Goal: Contribute content: Add original content to the website for others to see

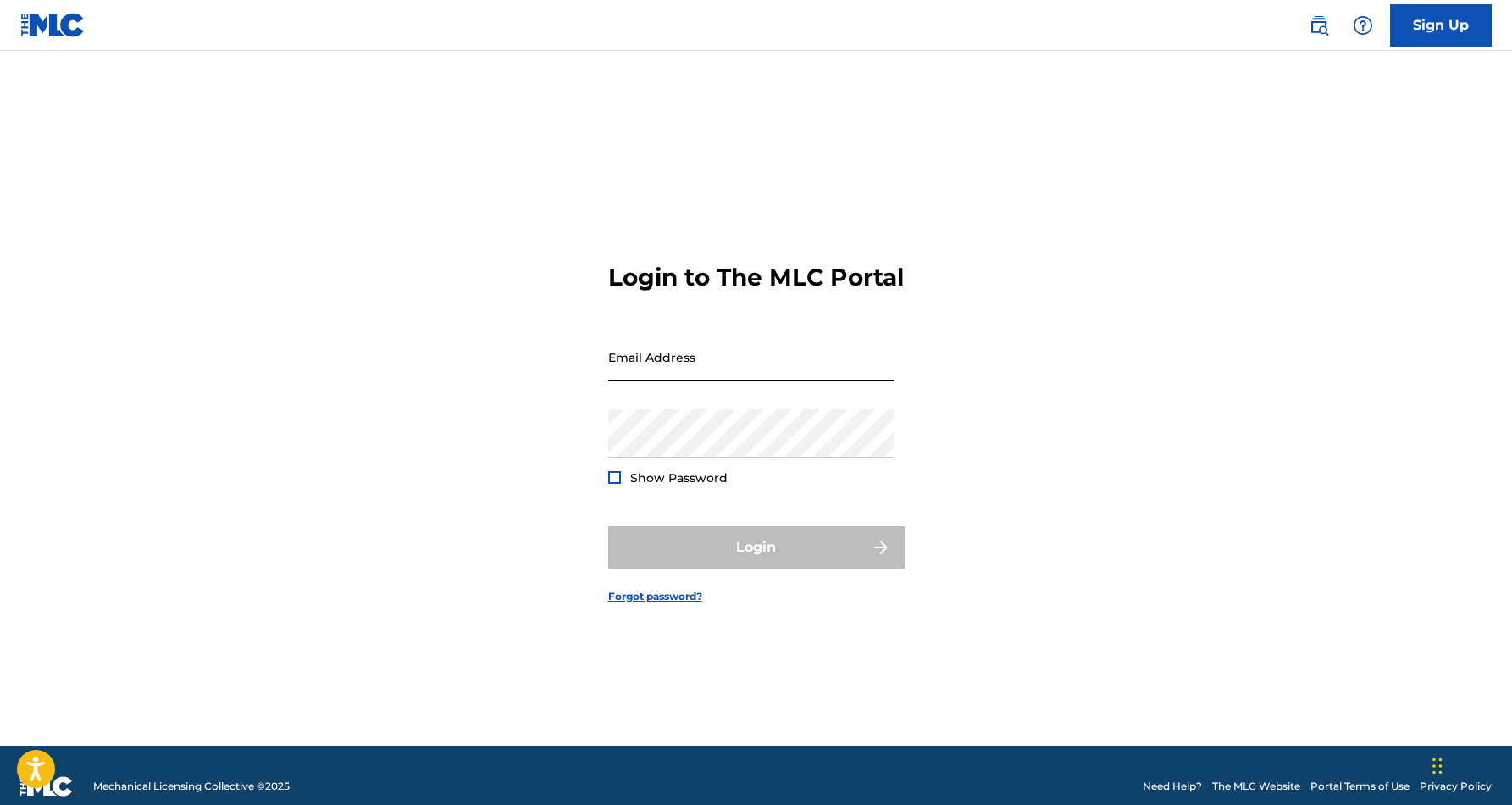
click at [777, 370] on input "Email Address" at bounding box center [751, 356] width 286 height 48
type input "[EMAIL_ADDRESS][DOMAIN_NAME]"
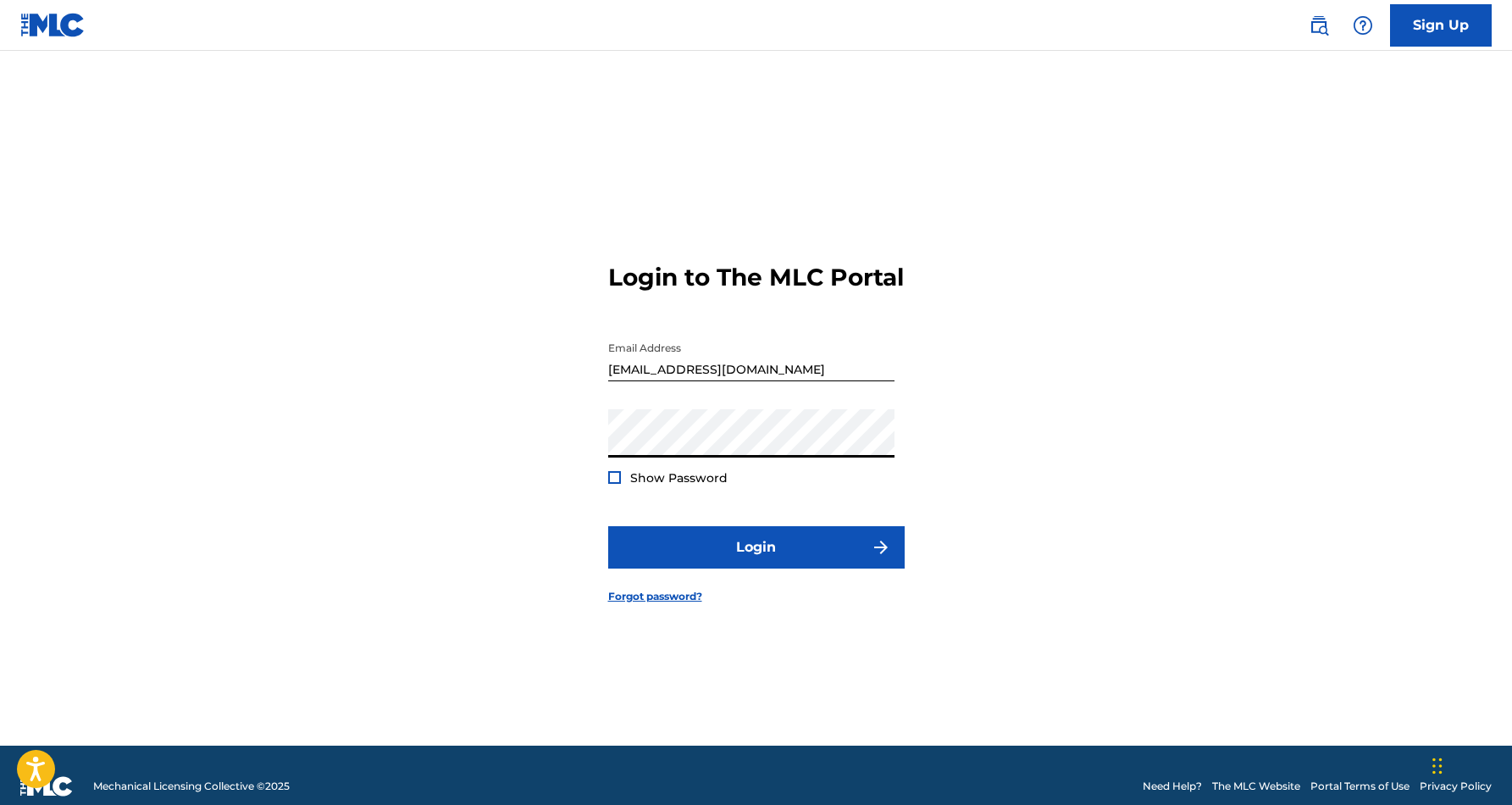
click at [756, 561] on button "Login" at bounding box center [756, 547] width 296 height 43
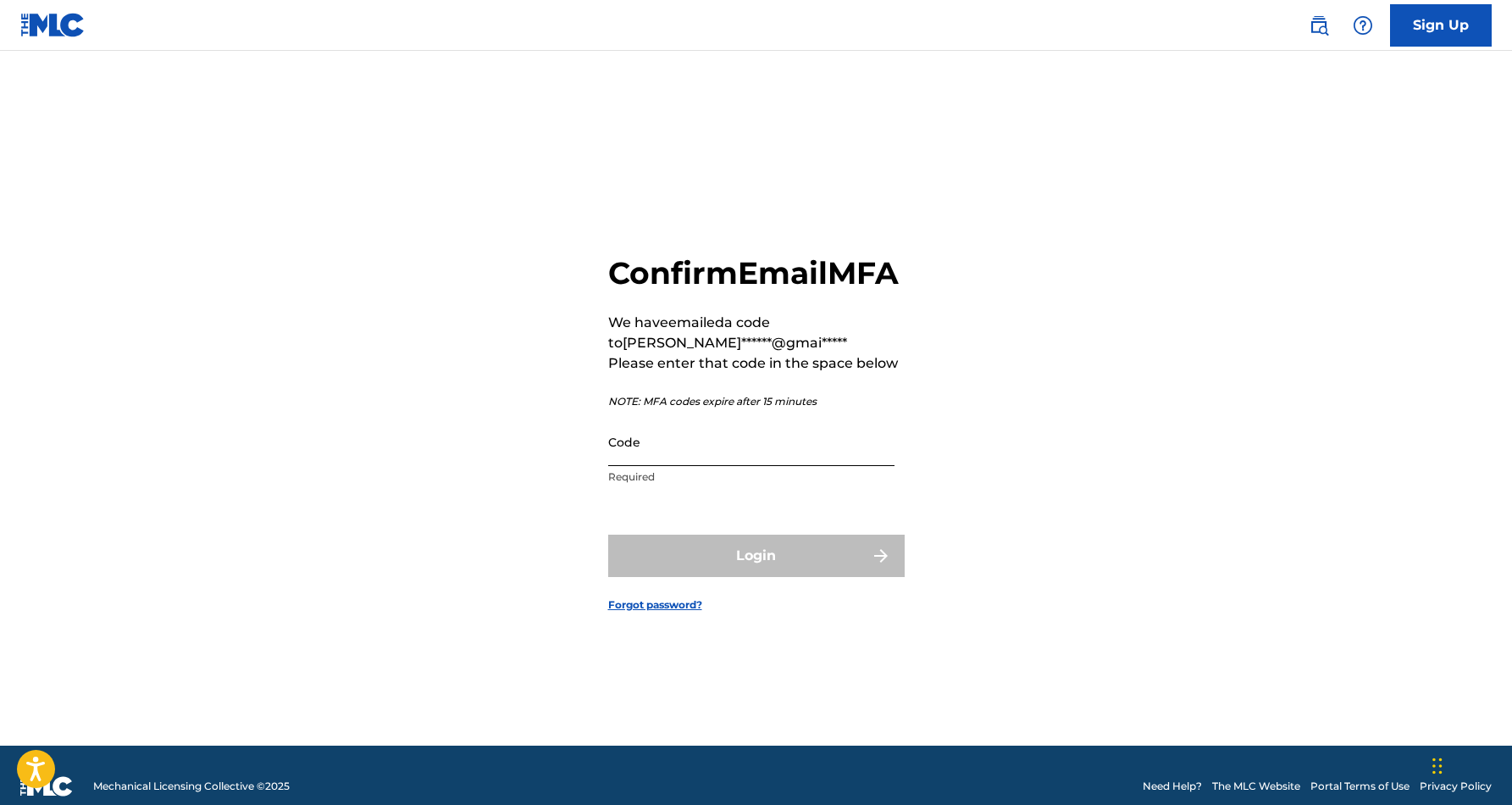
click at [740, 465] on input "Code" at bounding box center [751, 442] width 286 height 48
paste input "948658"
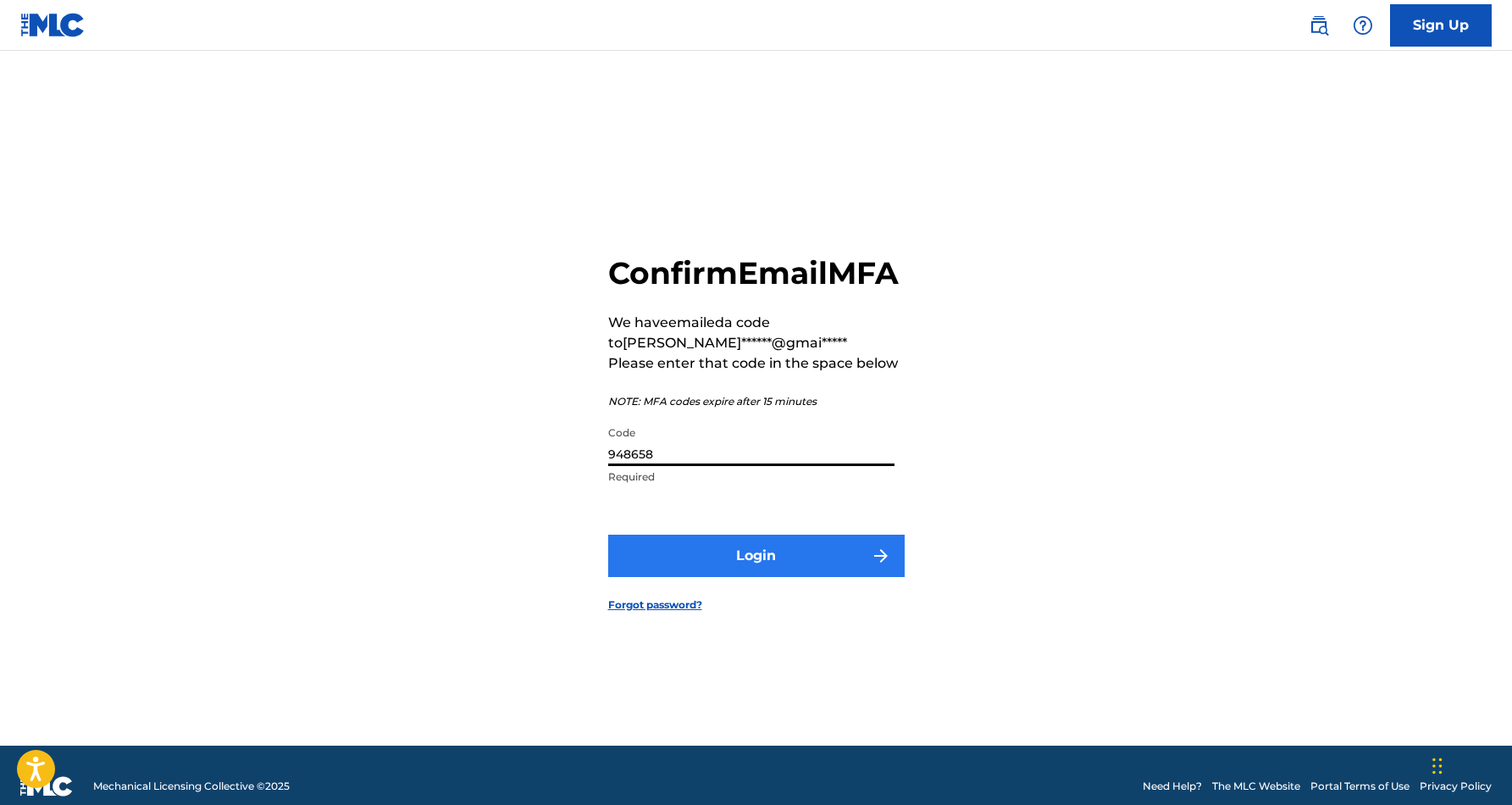
type input "948658"
click at [769, 571] on button "Login" at bounding box center [756, 556] width 296 height 43
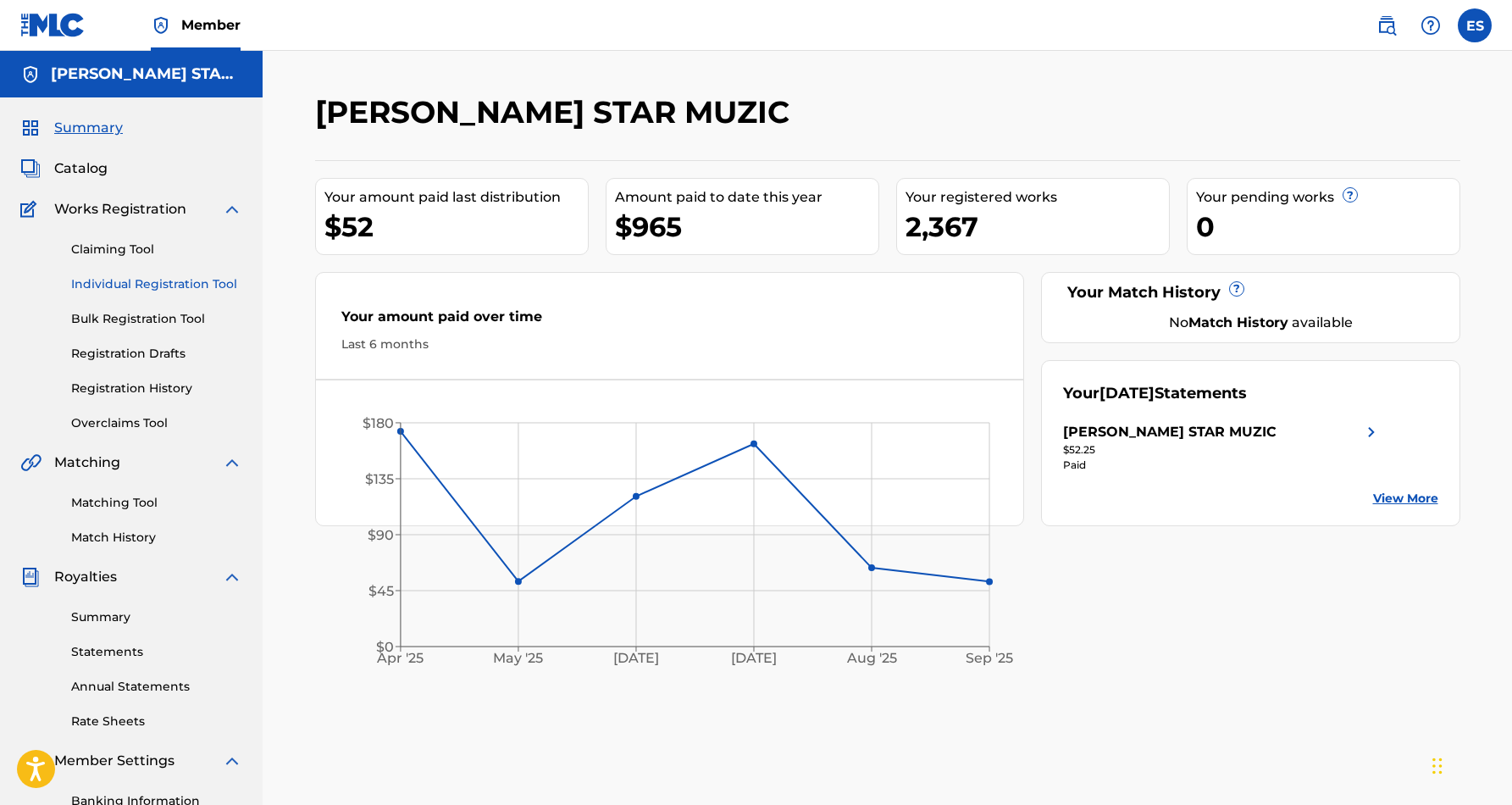
click at [168, 288] on link "Individual Registration Tool" at bounding box center [156, 285] width 171 height 18
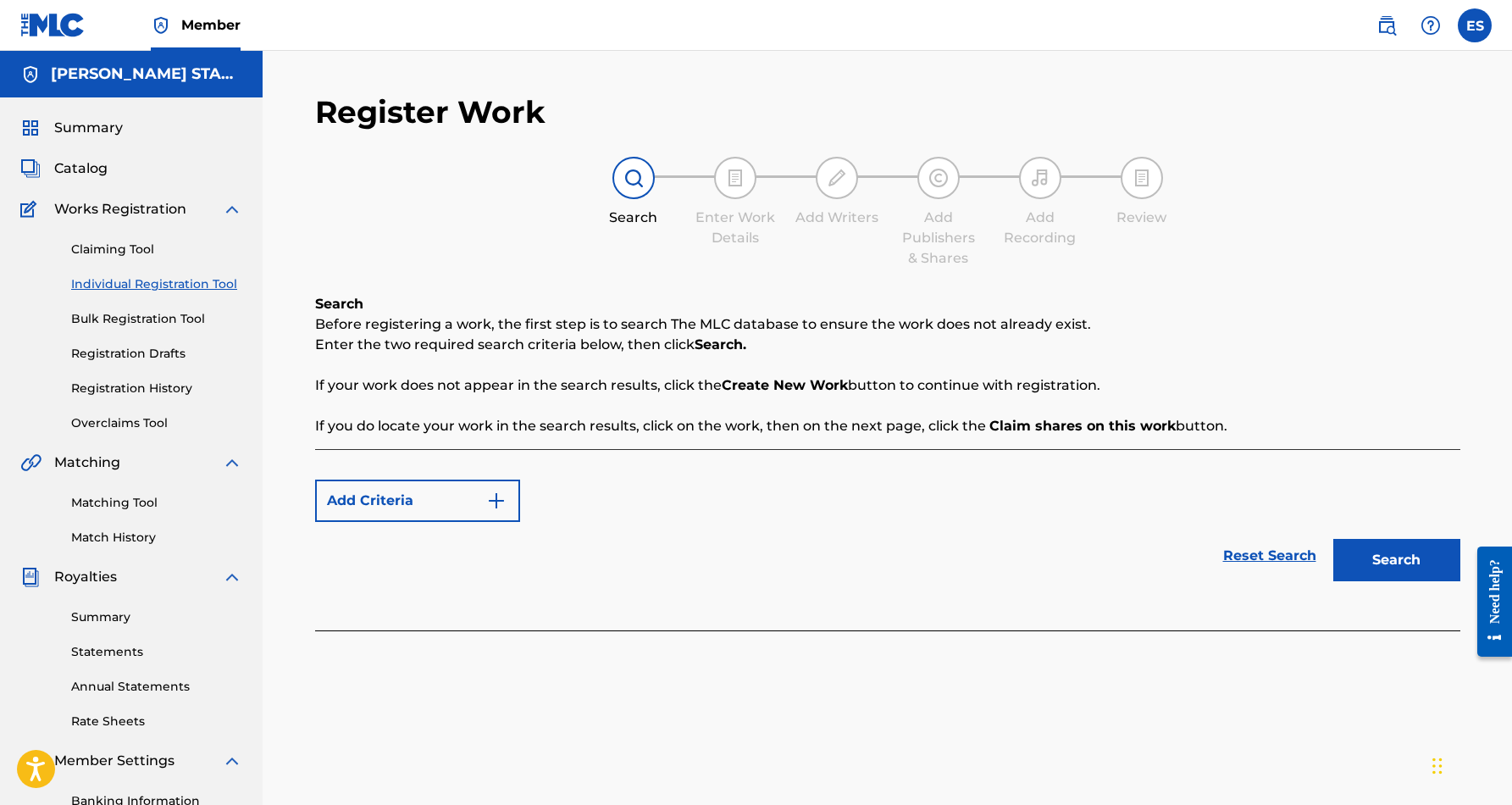
click at [167, 281] on link "Individual Registration Tool" at bounding box center [156, 285] width 171 height 18
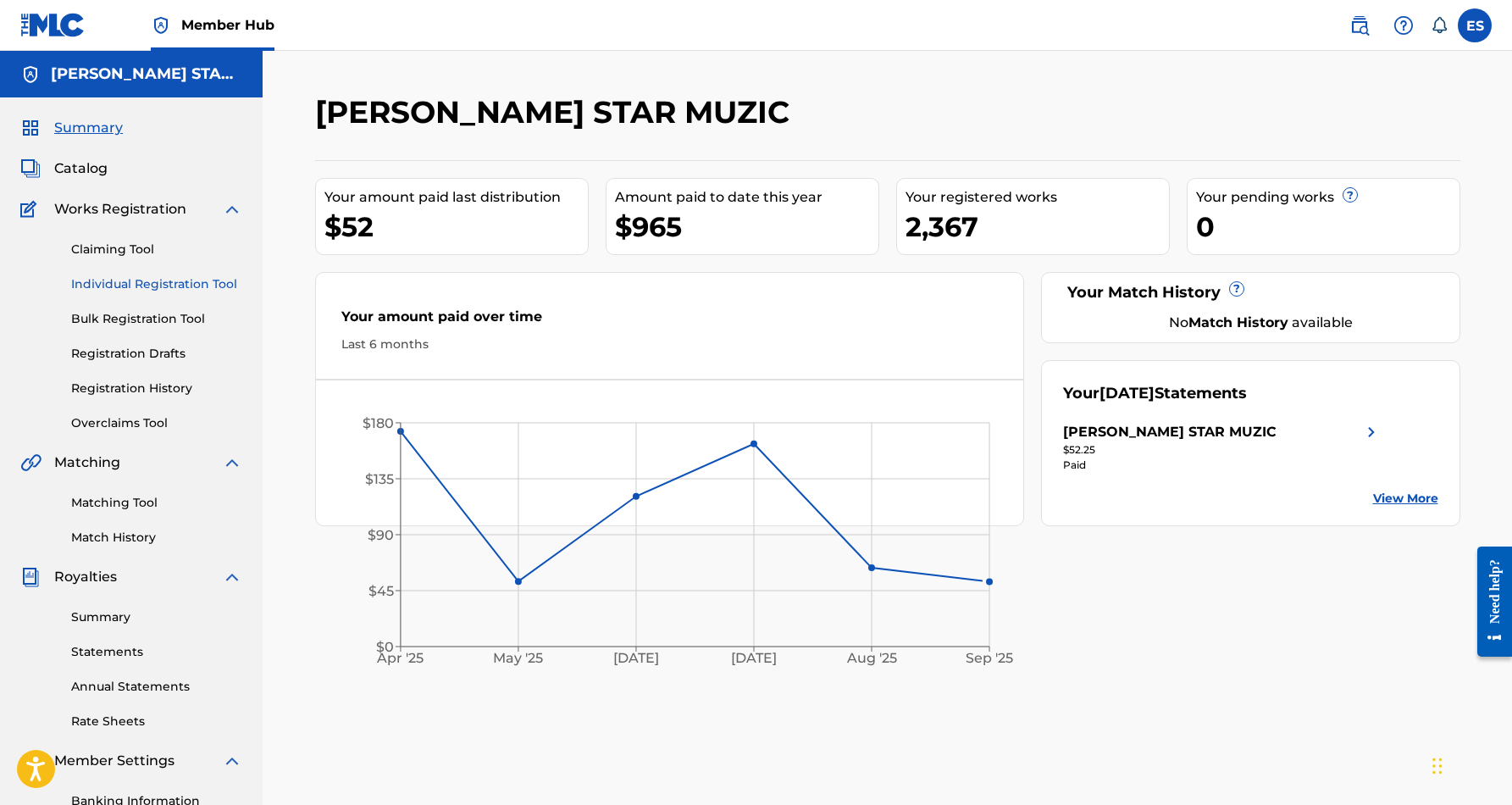
click at [161, 286] on link "Individual Registration Tool" at bounding box center [156, 285] width 171 height 18
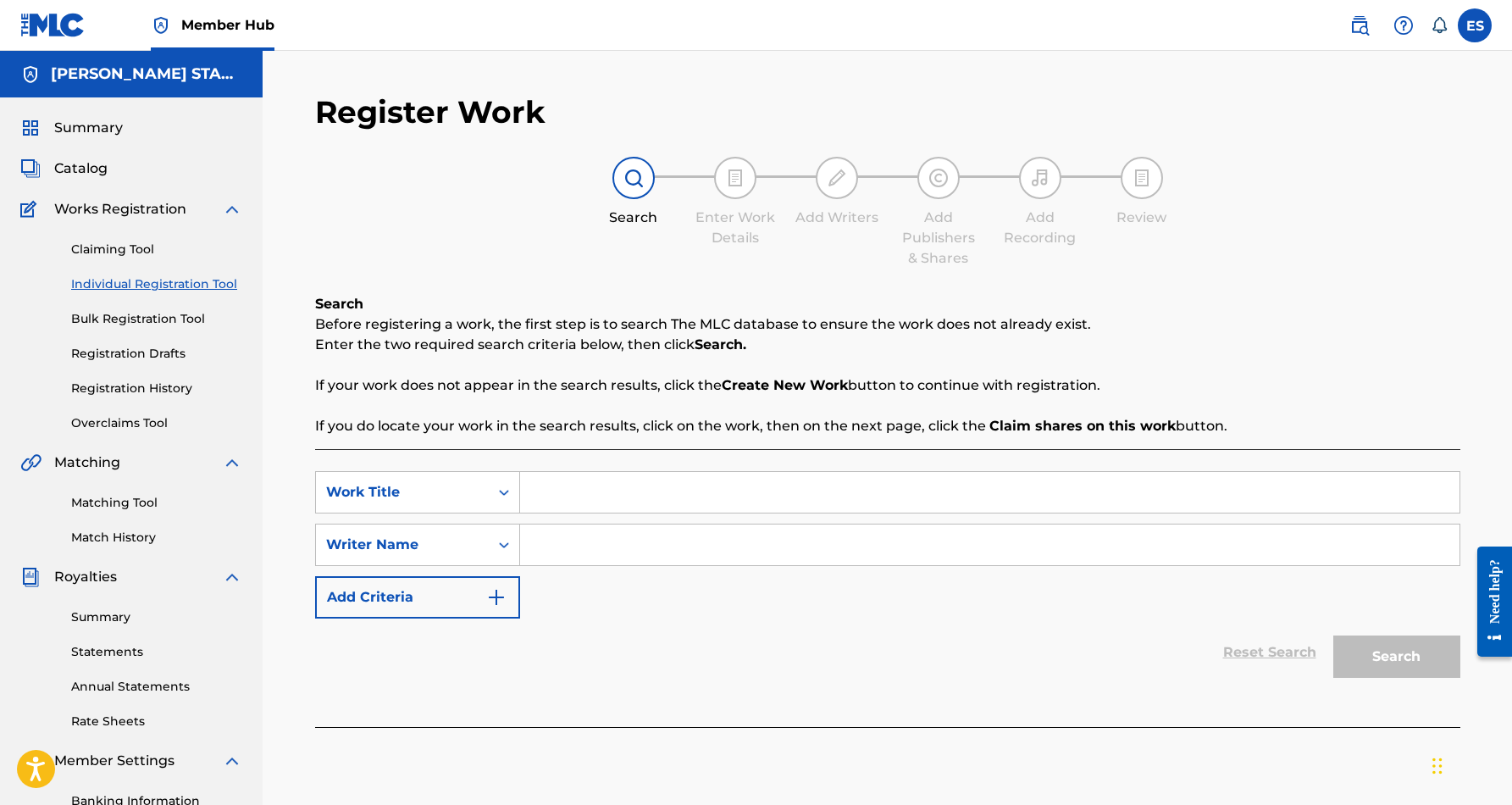
click at [552, 494] on input "Search Form" at bounding box center [991, 492] width 940 height 41
paste input "I'M GONNA PRAY RIGHT"
type input "I'M GONNA PRAY RIGHT"
click at [596, 567] on div "SearchWithCriteria6194523c-61a7-4f8c-a1e5-b58ce3f08a4c Work Title I'M GONNA PRA…" at bounding box center [888, 544] width 1146 height 147
click at [560, 542] on input "Search Form" at bounding box center [991, 544] width 940 height 41
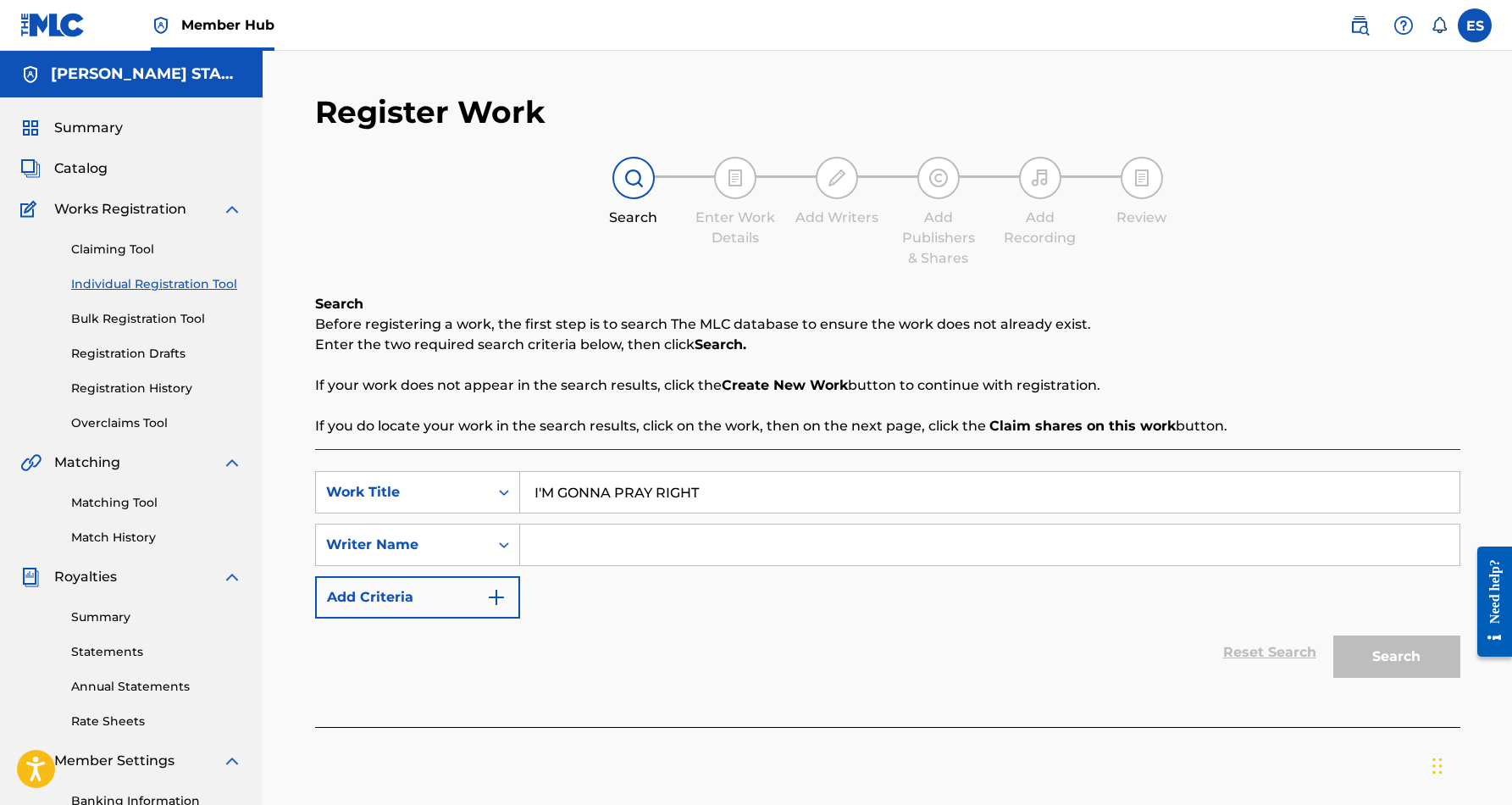
paste input "[PERSON_NAME] [PERSON_NAME]"
type input "[PERSON_NAME] [PERSON_NAME]"
click at [764, 618] on div "SearchWithCriteria6194523c-61a7-4f8c-a1e5-b58ce3f08a4c Work Title I'M GONNA PRA…" at bounding box center [888, 544] width 1146 height 147
click at [1383, 657] on button "Search" at bounding box center [1397, 657] width 127 height 43
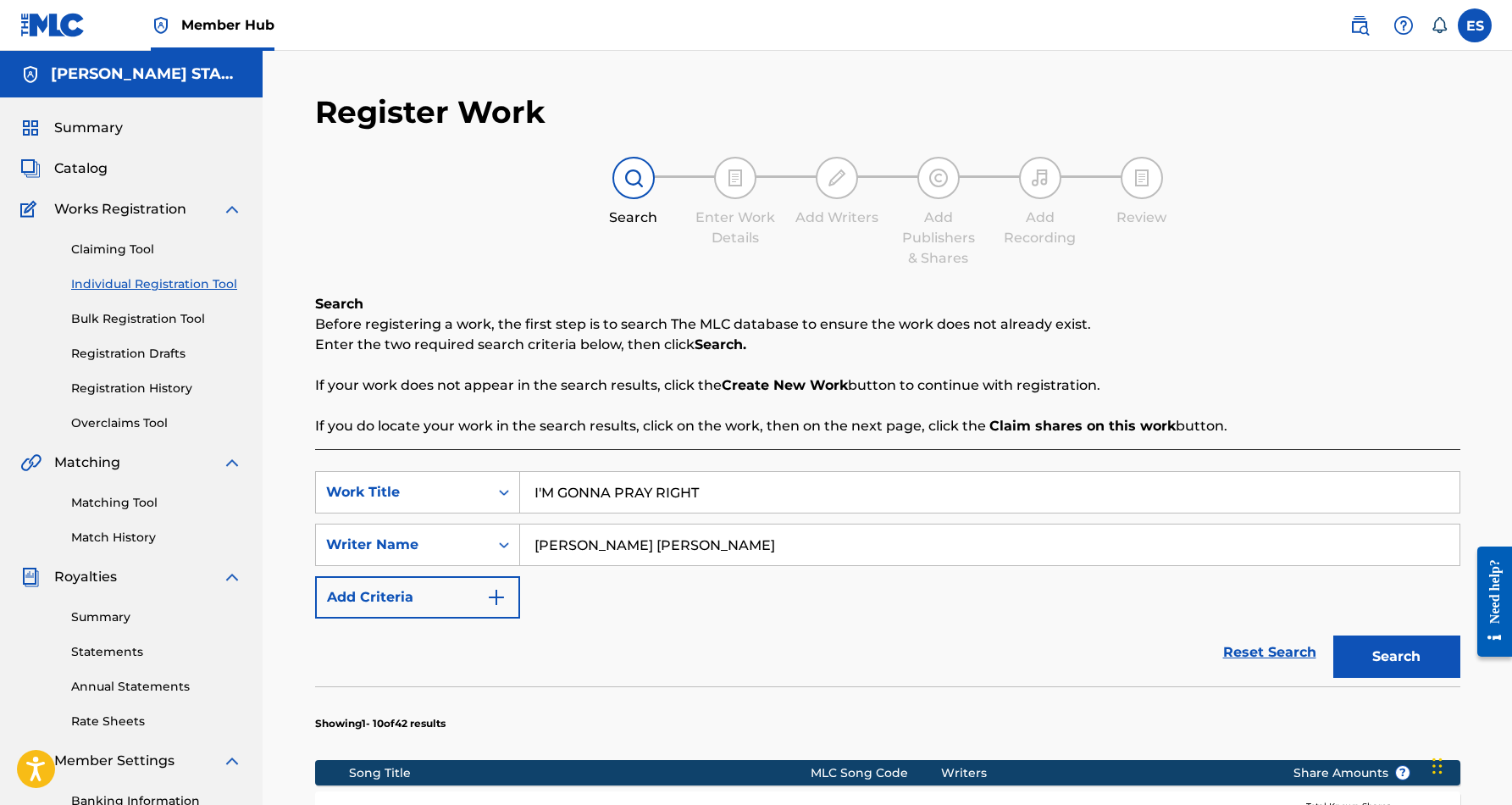
click at [703, 496] on input "I'M GONNA PRAY RIGHT" at bounding box center [991, 492] width 940 height 41
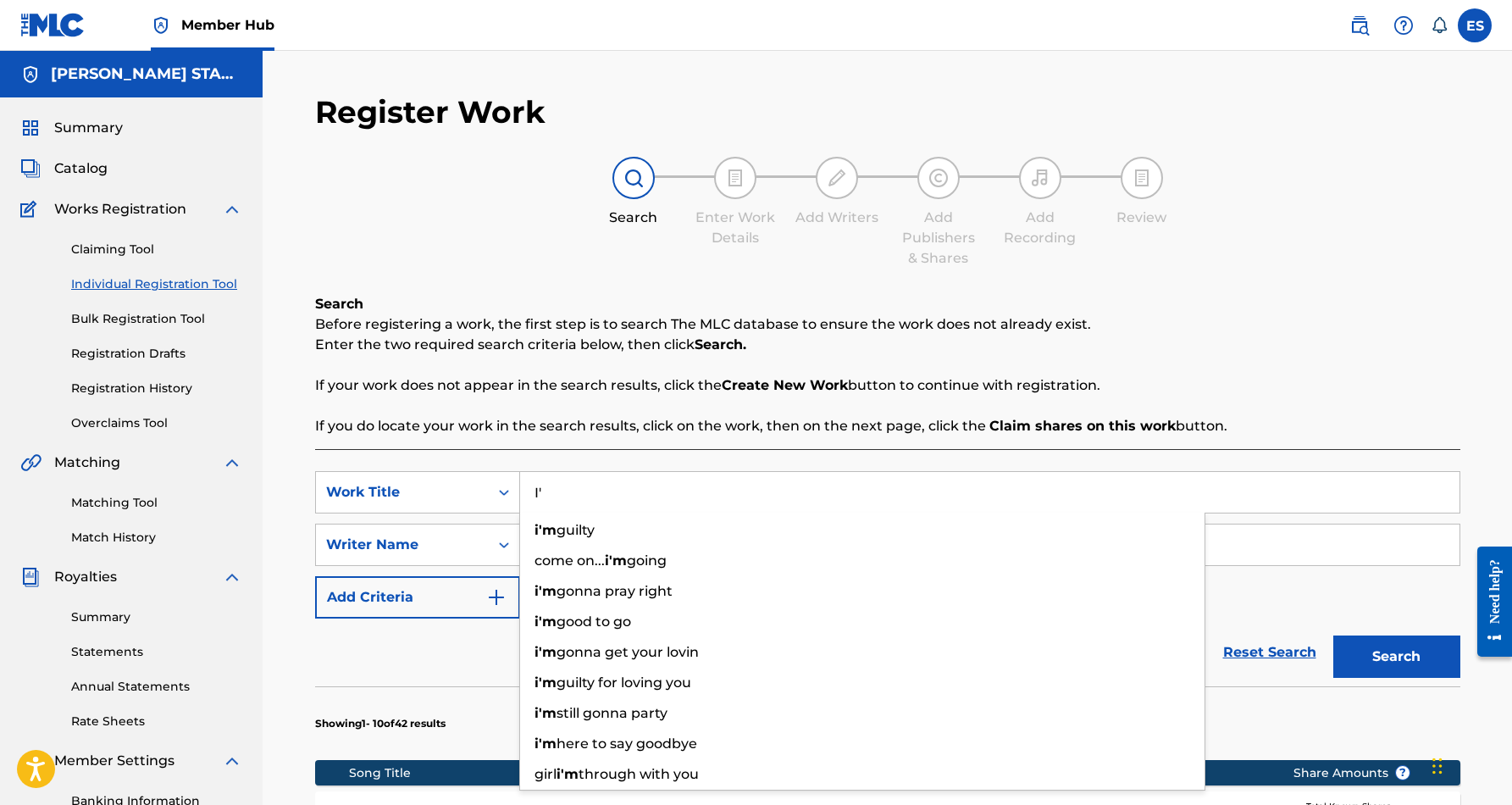
type input "I"
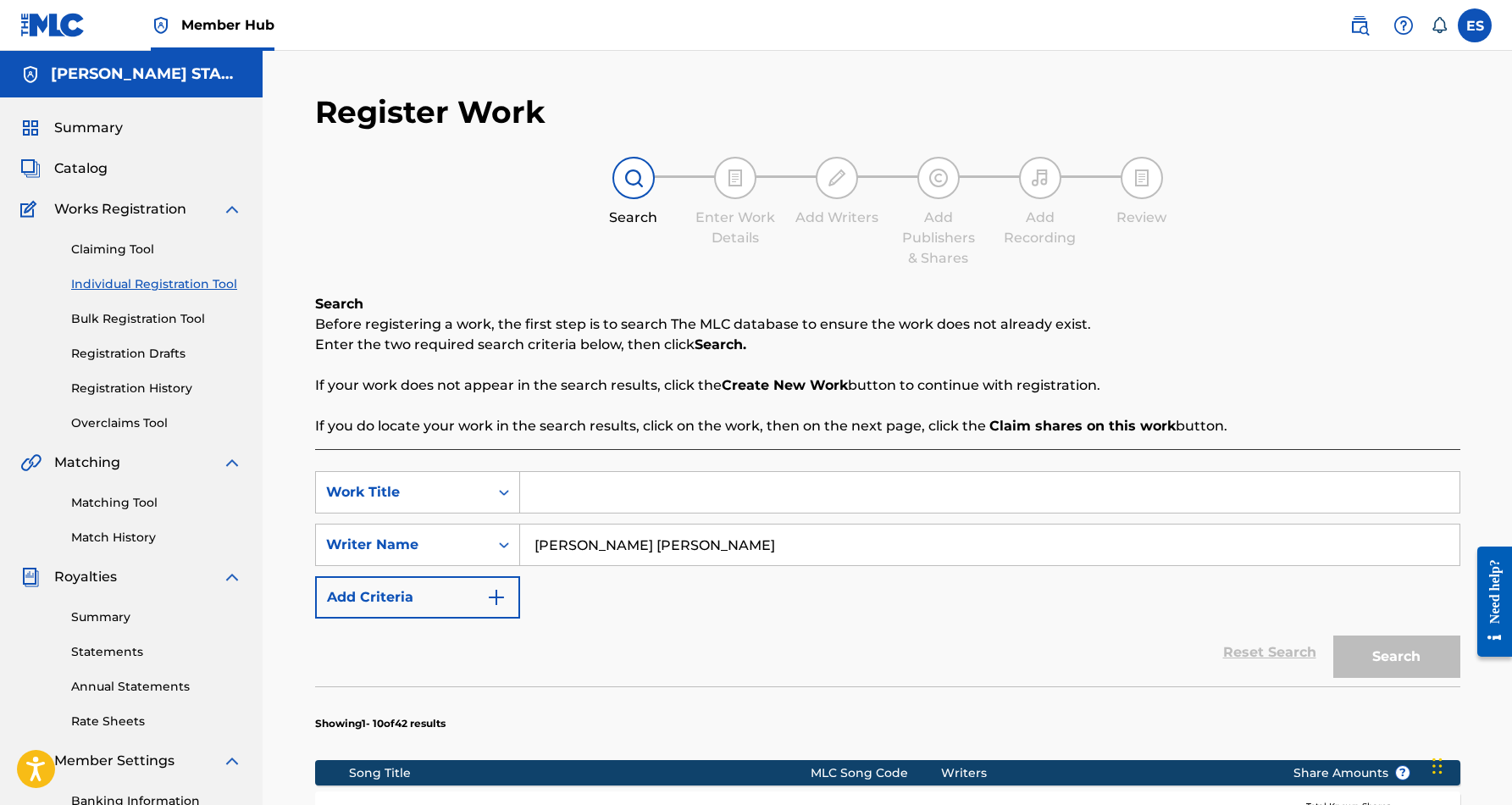
paste input "LET [DEMOGRAPHIC_DATA] FIX IT"
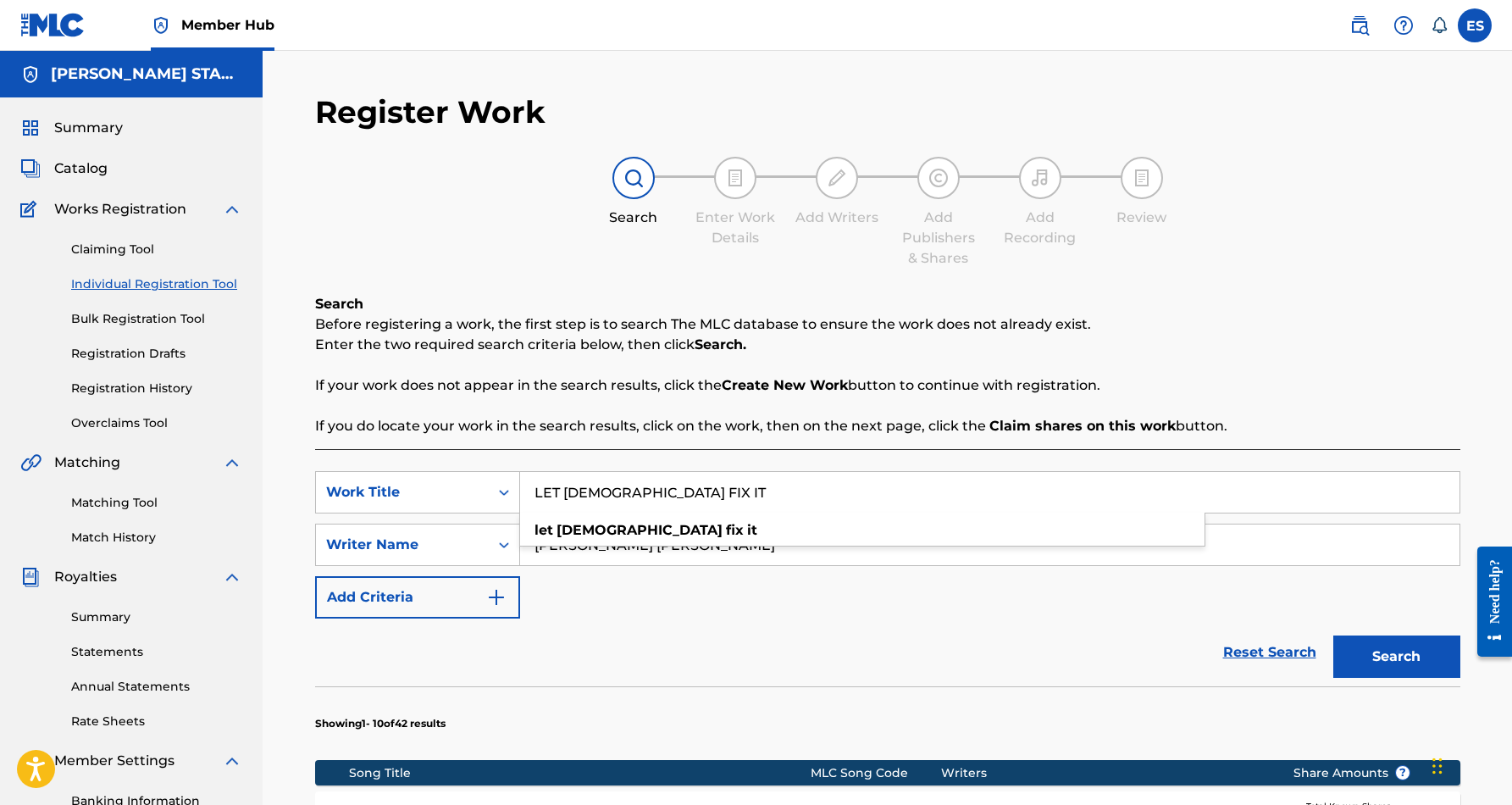
click at [802, 583] on div "SearchWithCriteria6194523c-61a7-4f8c-a1e5-b58ce3f08a4c Work Title LET [PERSON_N…" at bounding box center [888, 544] width 1146 height 147
click at [1375, 650] on button "Search" at bounding box center [1397, 657] width 127 height 43
click at [651, 488] on input "LET [DEMOGRAPHIC_DATA] FIX IT" at bounding box center [991, 492] width 940 height 41
type input "L"
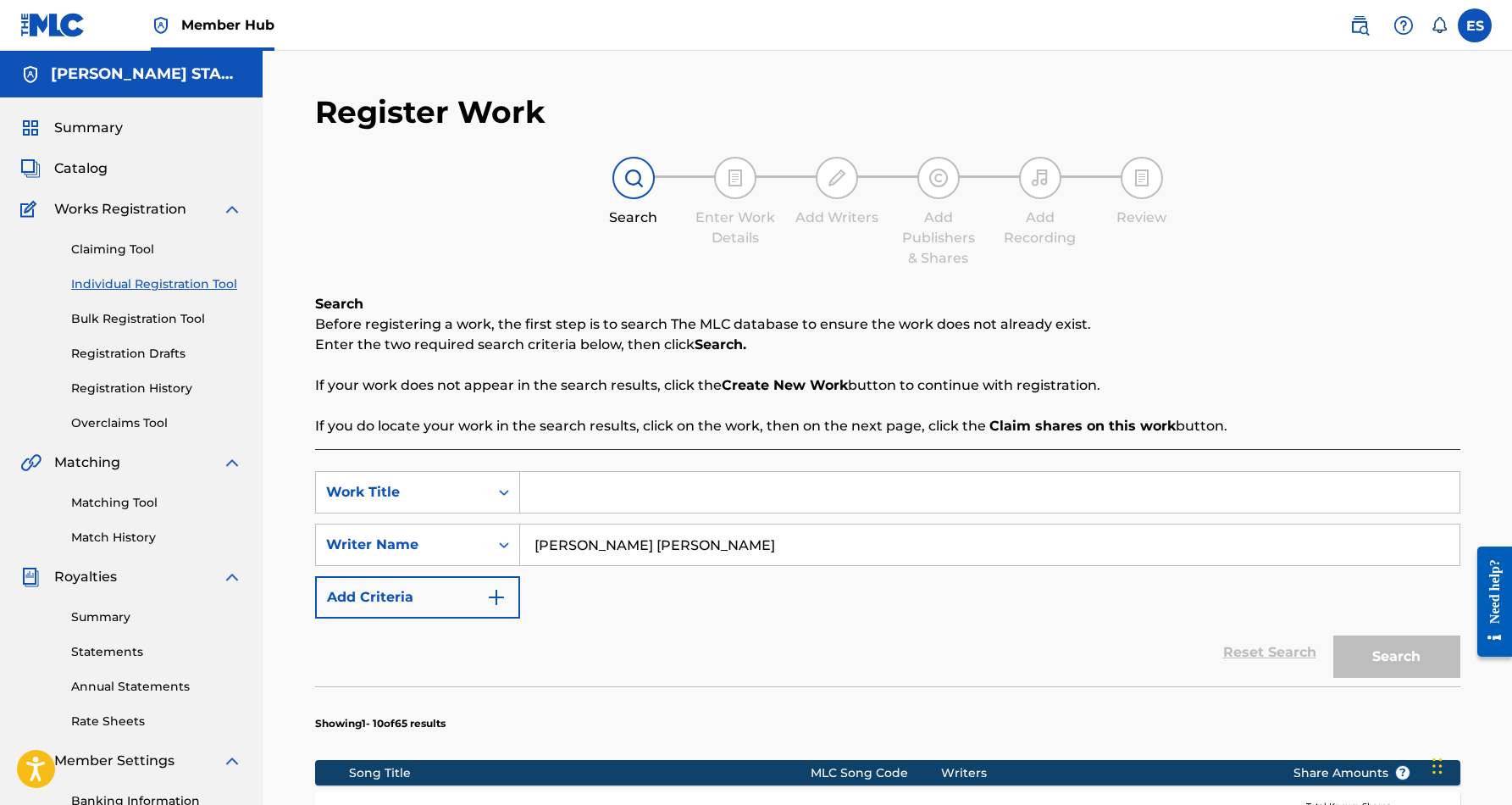
paste input "[PERSON_NAME] [PERSON_NAME]"
type input "E"
paste input "RUNAWAY CHILD"
click at [827, 575] on div "SearchWithCriteria6194523c-61a7-4f8c-a1e5-b58ce3f08a4c Work Title RUNAWAY CHILD…" at bounding box center [888, 544] width 1146 height 147
click at [1382, 656] on button "Search" at bounding box center [1397, 657] width 127 height 43
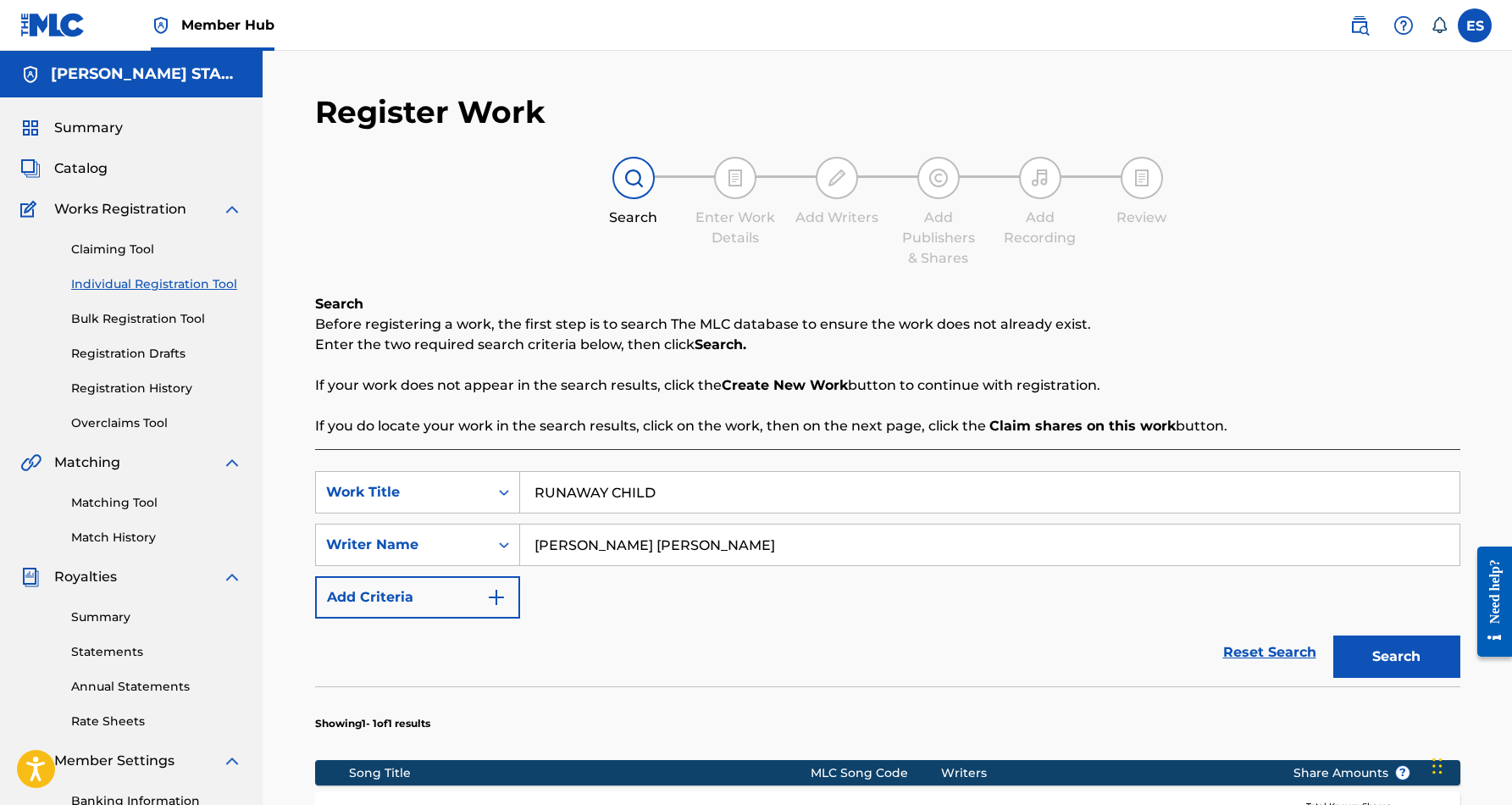
click at [670, 496] on input "RUNAWAY CHILD" at bounding box center [991, 492] width 940 height 41
type input "R"
paste input "I'VE GOT HEAVEN ON MY MIND"
click at [837, 621] on div "Reset Search Search" at bounding box center [888, 652] width 1146 height 67
click at [1370, 653] on button "Search" at bounding box center [1397, 657] width 127 height 43
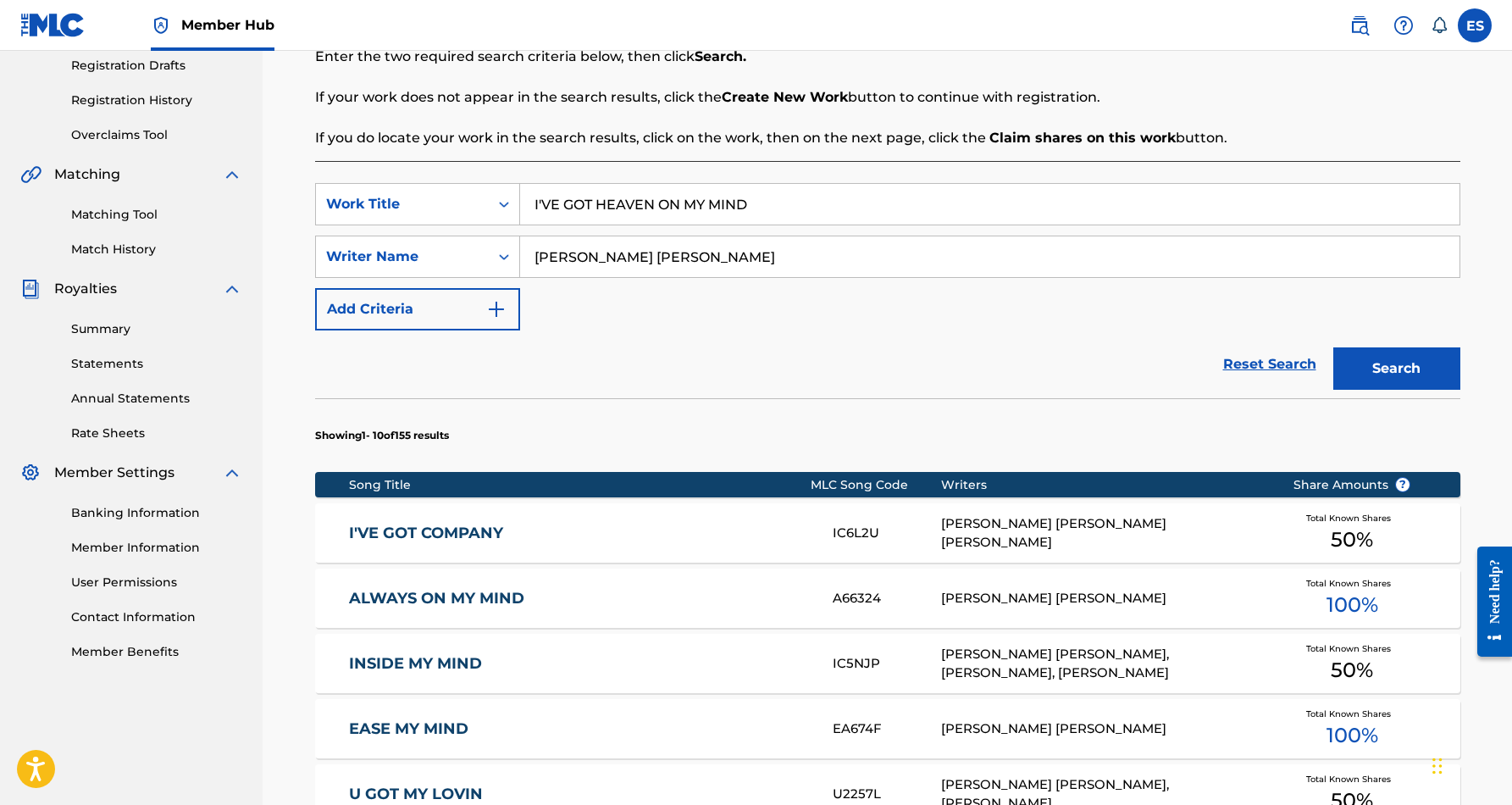
scroll to position [289, 0]
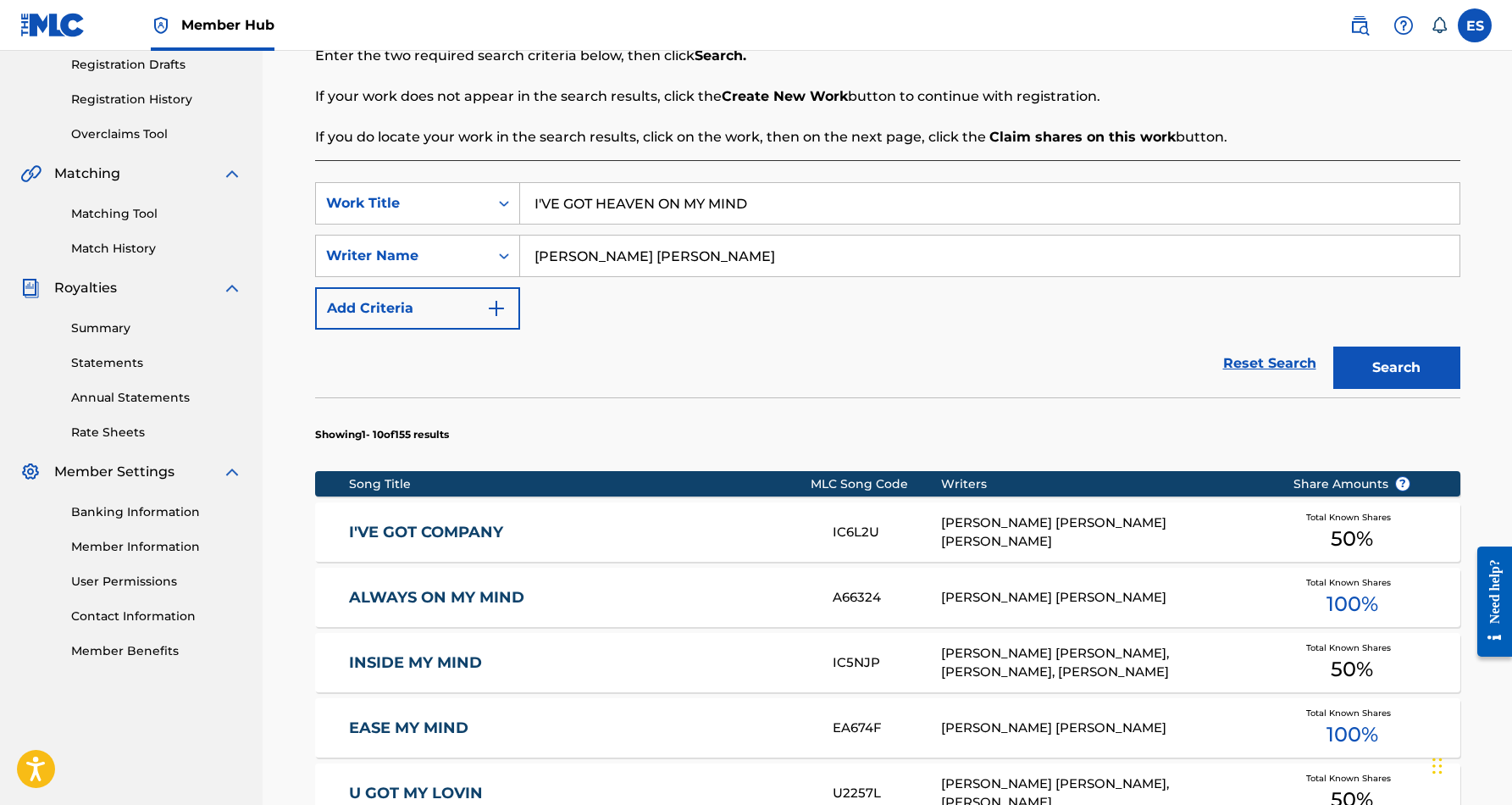
click at [758, 199] on input "I'VE GOT HEAVEN ON MY MIND" at bounding box center [991, 203] width 940 height 41
type input "I"
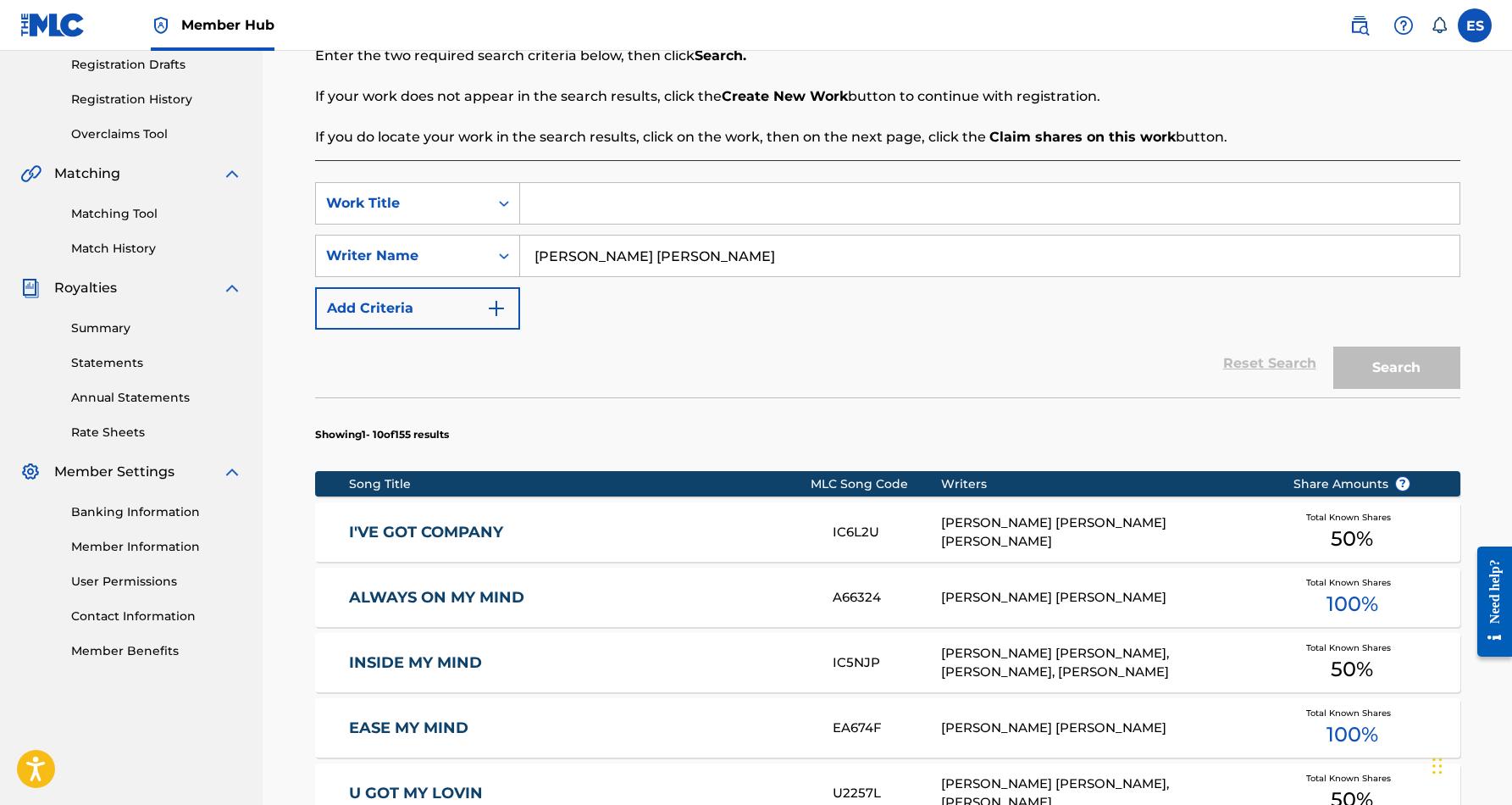
paste input "IN THE HANDS OF [DEMOGRAPHIC_DATA]"
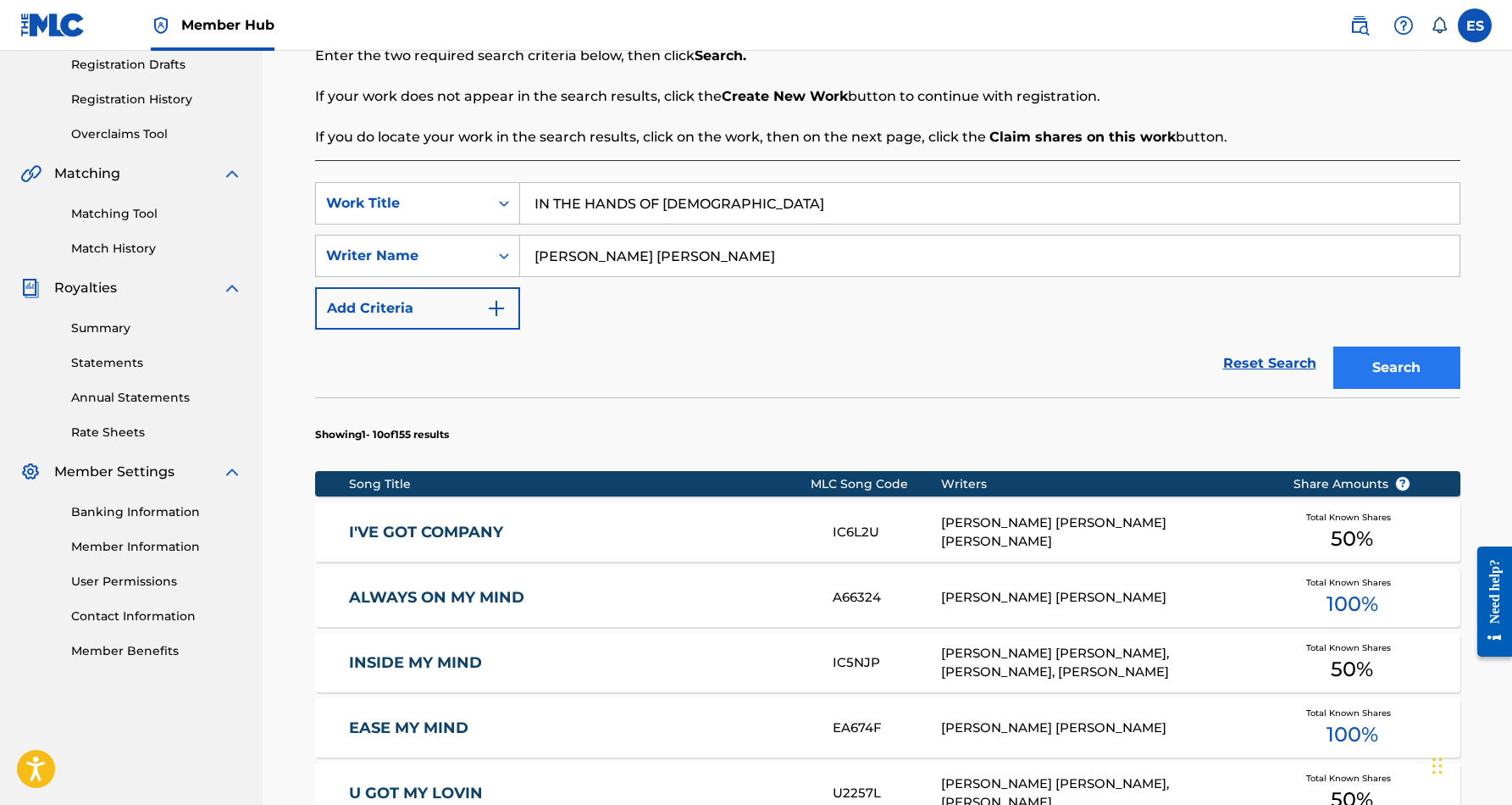
click at [1387, 366] on button "Search" at bounding box center [1397, 368] width 127 height 43
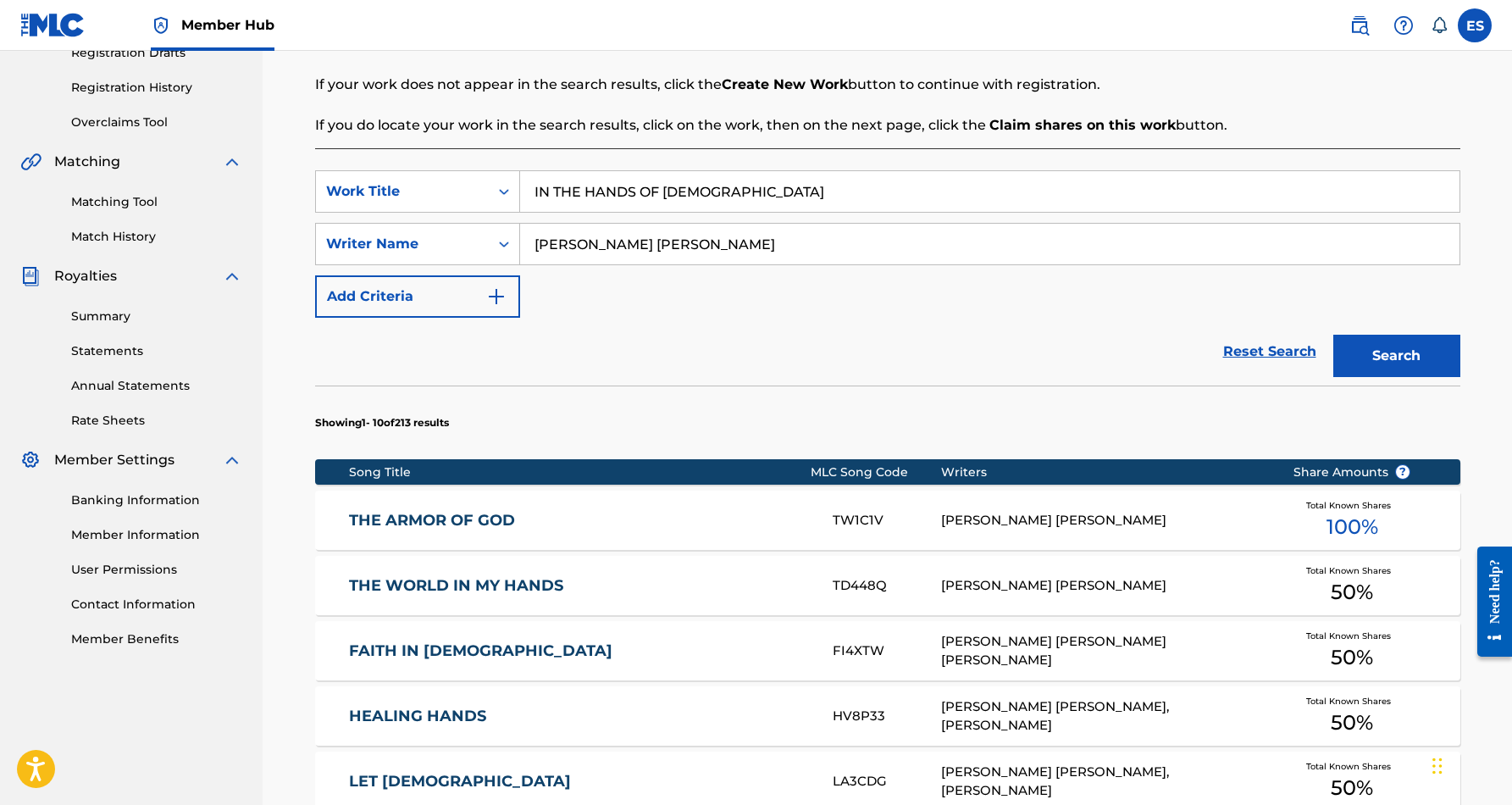
scroll to position [166, 0]
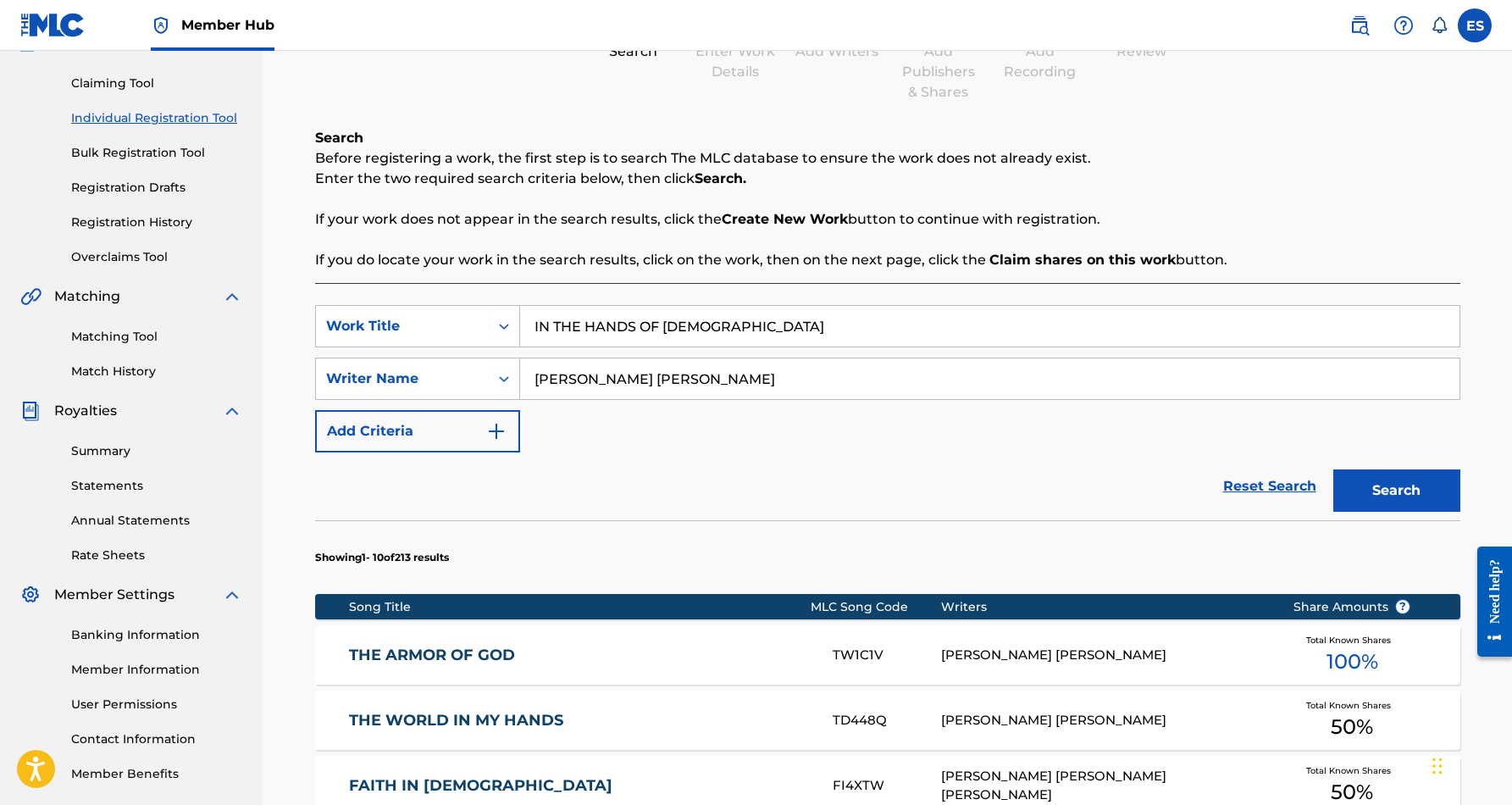
click at [715, 337] on input "IN THE HANDS OF [DEMOGRAPHIC_DATA]" at bounding box center [991, 326] width 940 height 41
type input "I"
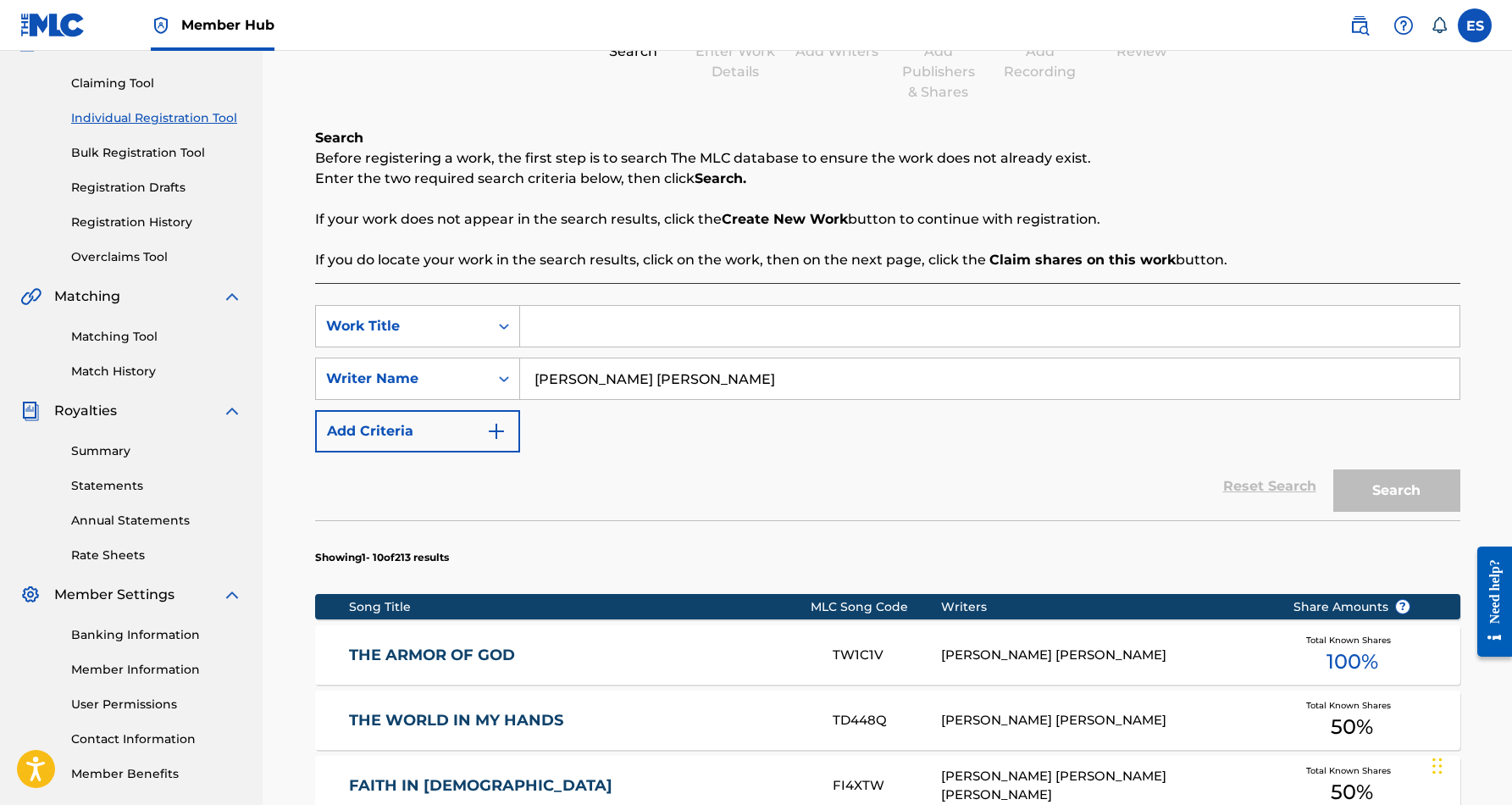
paste input "[PERSON_NAME] [PERSON_NAME]"
type input "E"
paste input "HE'S MY HERO"
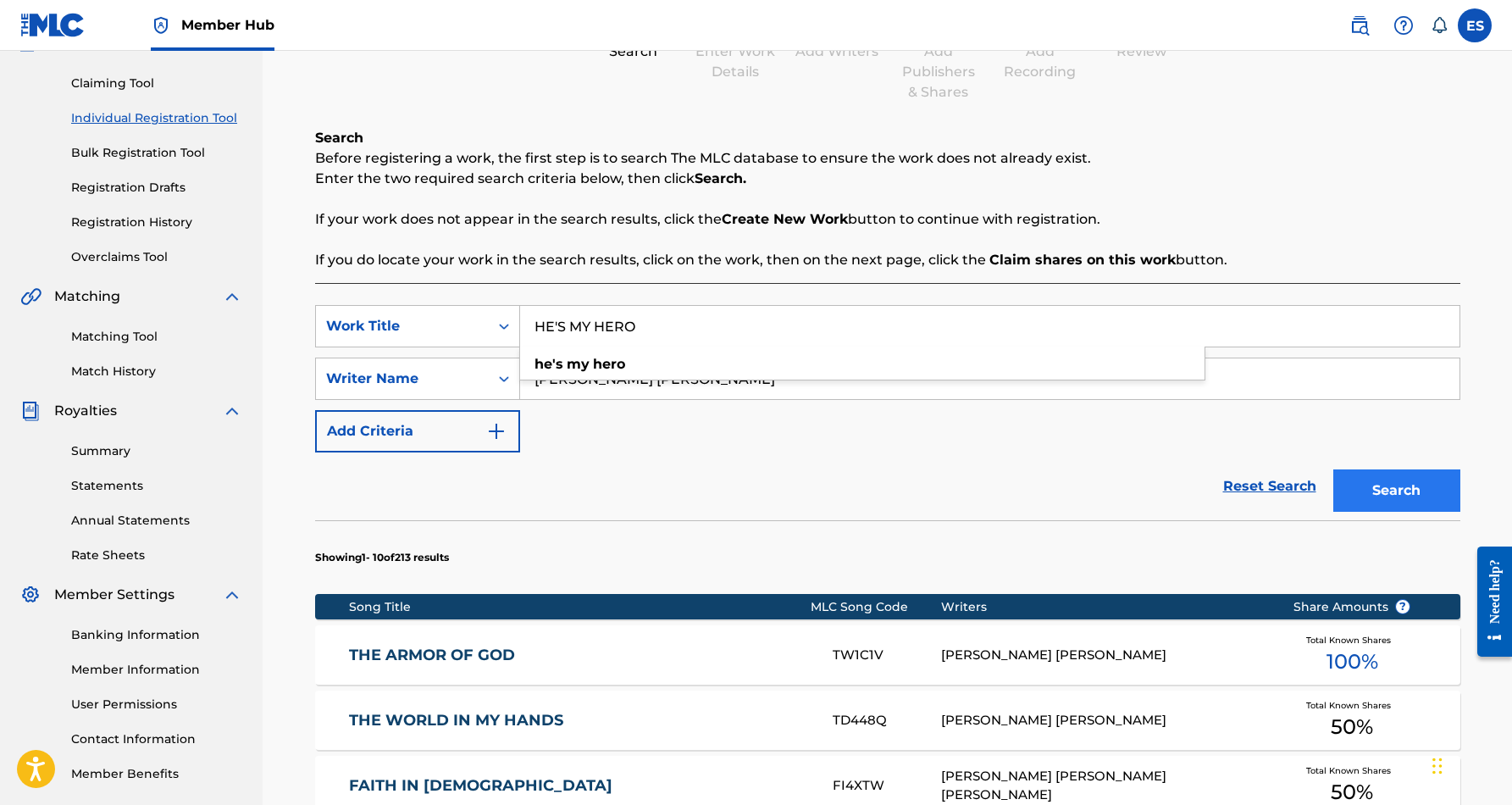
type input "HE'S MY HERO"
click at [1381, 495] on button "Search" at bounding box center [1397, 490] width 127 height 43
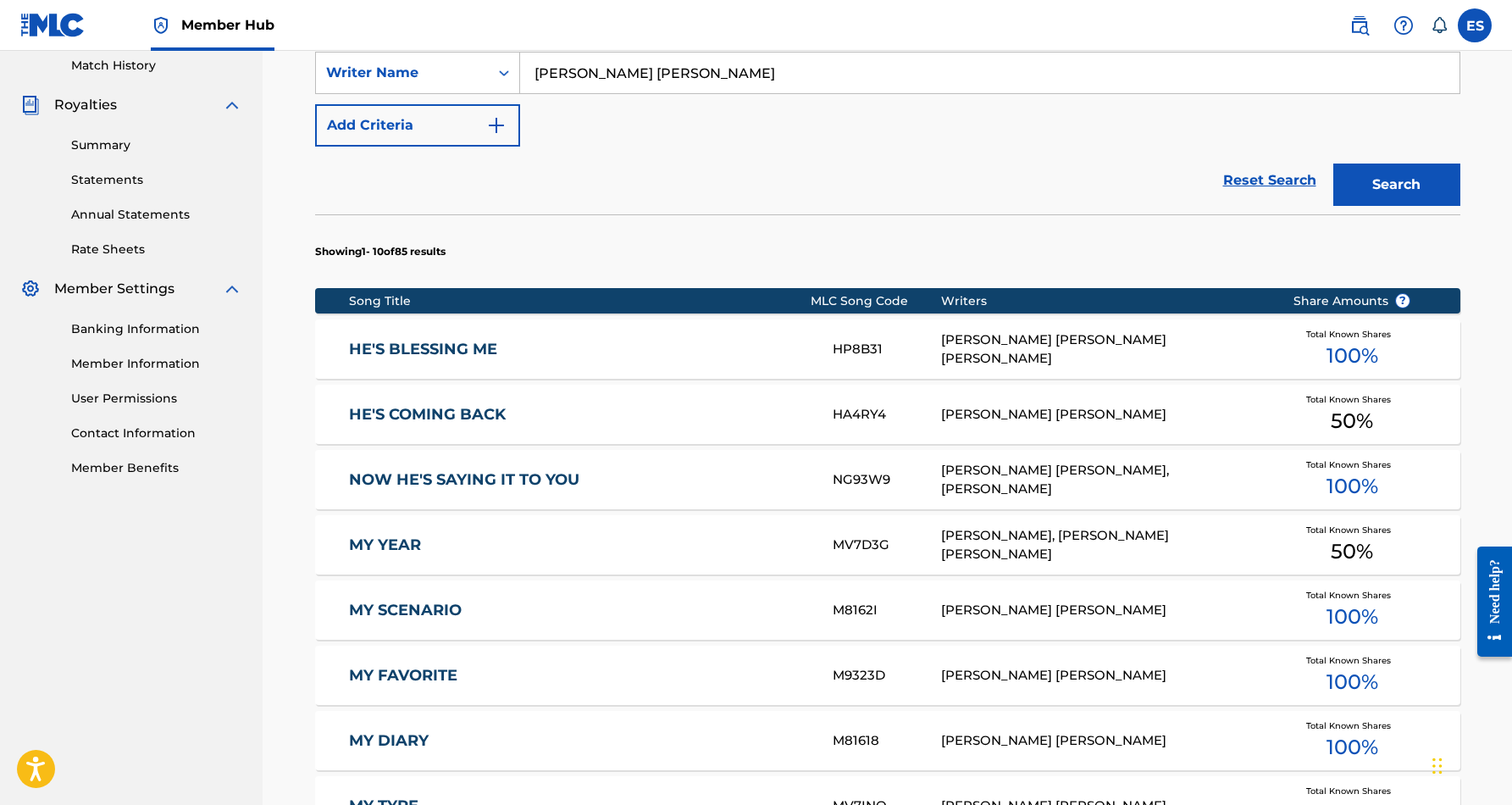
scroll to position [492, 0]
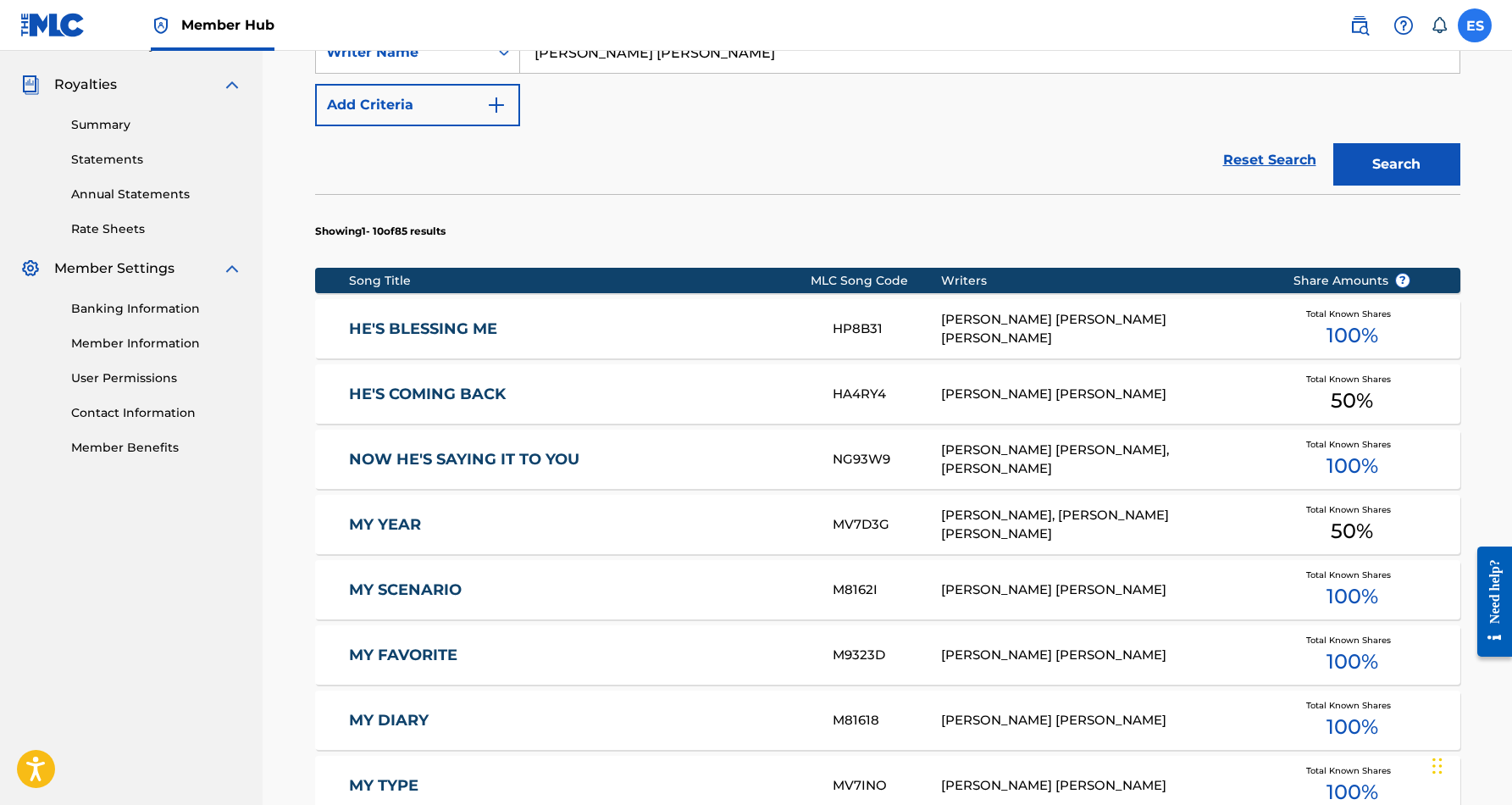
click at [1469, 28] on label at bounding box center [1475, 26] width 34 height 34
click at [1475, 26] on input "ES [PERSON_NAME] [EMAIL_ADDRESS][DOMAIN_NAME] Notification Preferences Profile …" at bounding box center [1475, 26] width 0 height 0
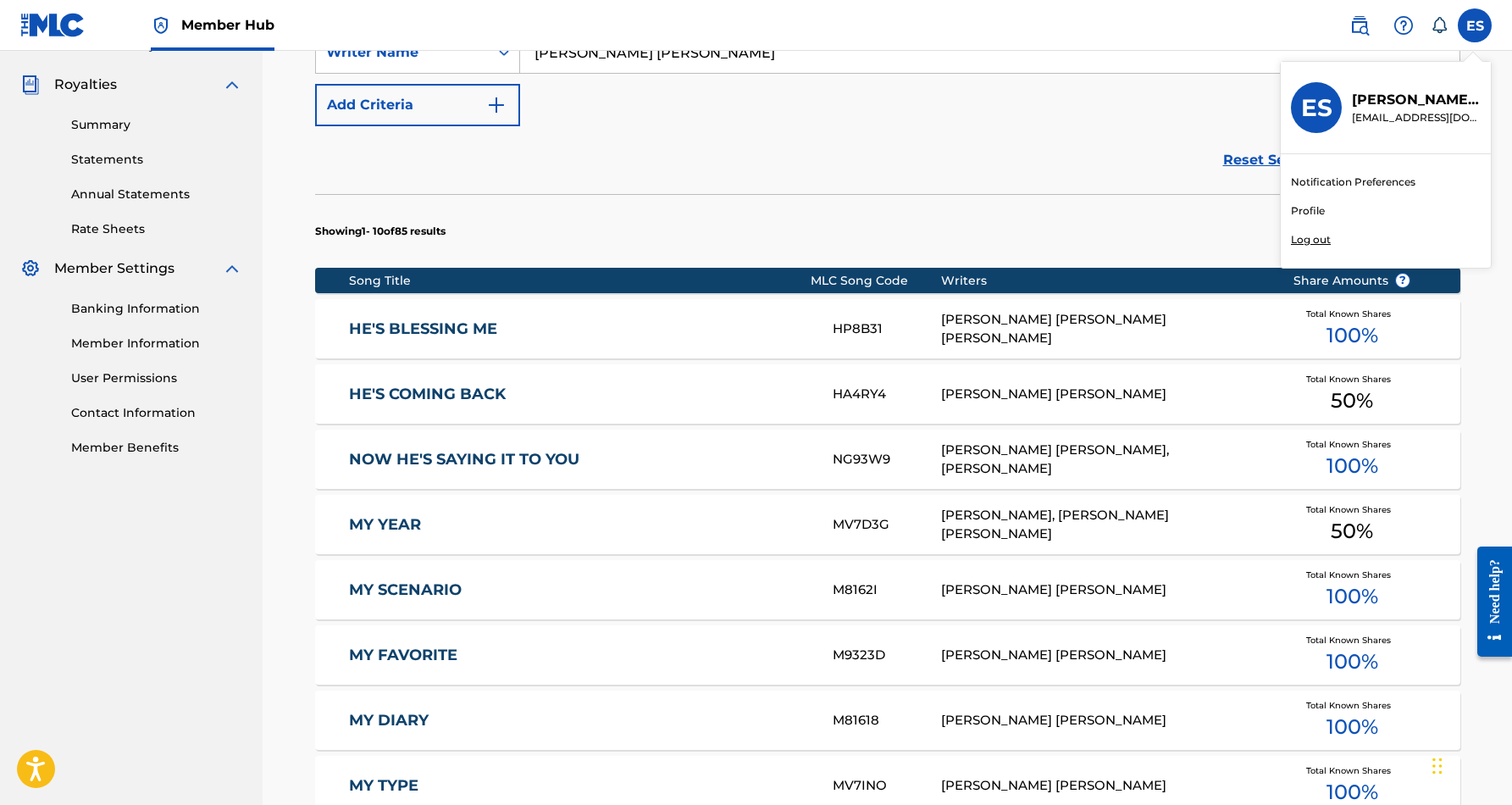
click at [1320, 244] on p "Log out" at bounding box center [1311, 239] width 40 height 15
click at [1475, 26] on input "ES [PERSON_NAME] [EMAIL_ADDRESS][DOMAIN_NAME] Notification Preferences Profile …" at bounding box center [1475, 26] width 0 height 0
